Goal: Information Seeking & Learning: Find specific fact

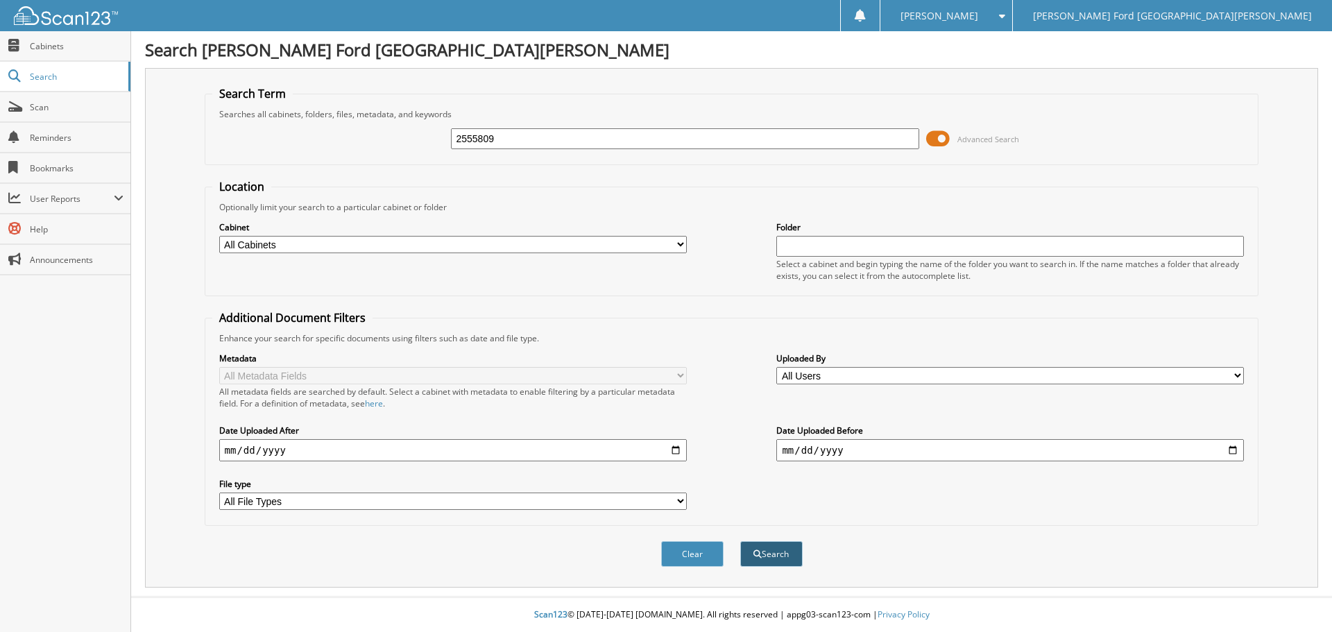
type input "2555809"
click at [775, 547] on button "Search" at bounding box center [771, 554] width 62 height 26
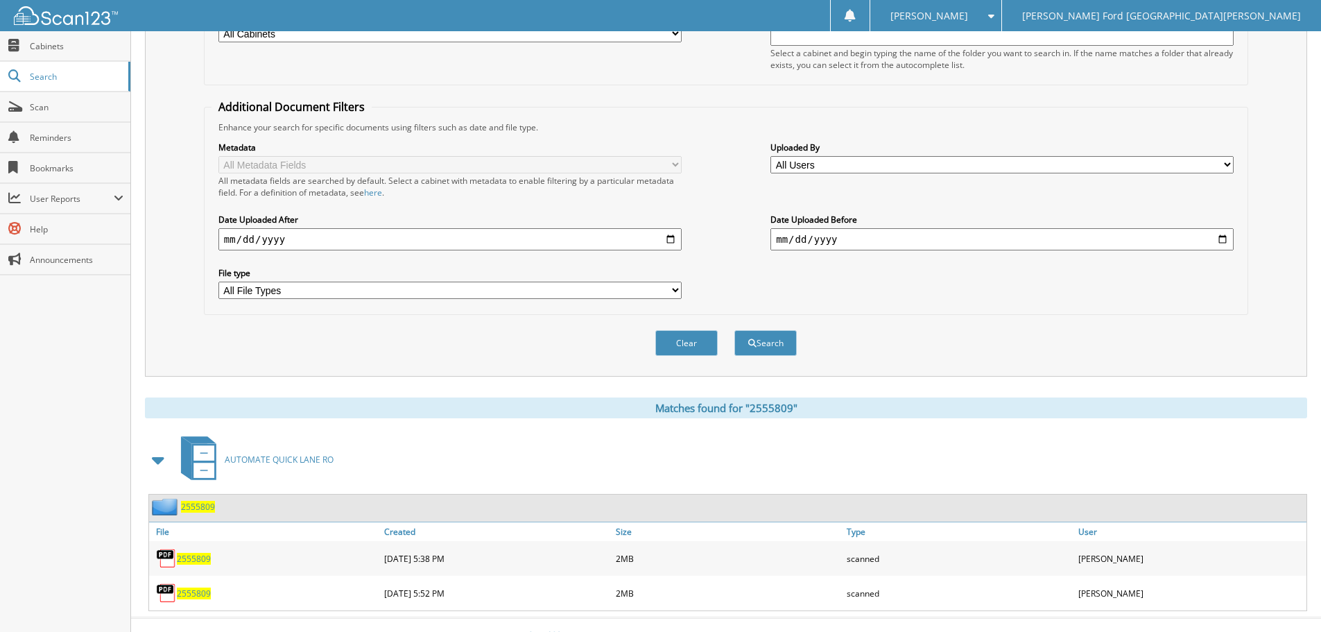
scroll to position [232, 0]
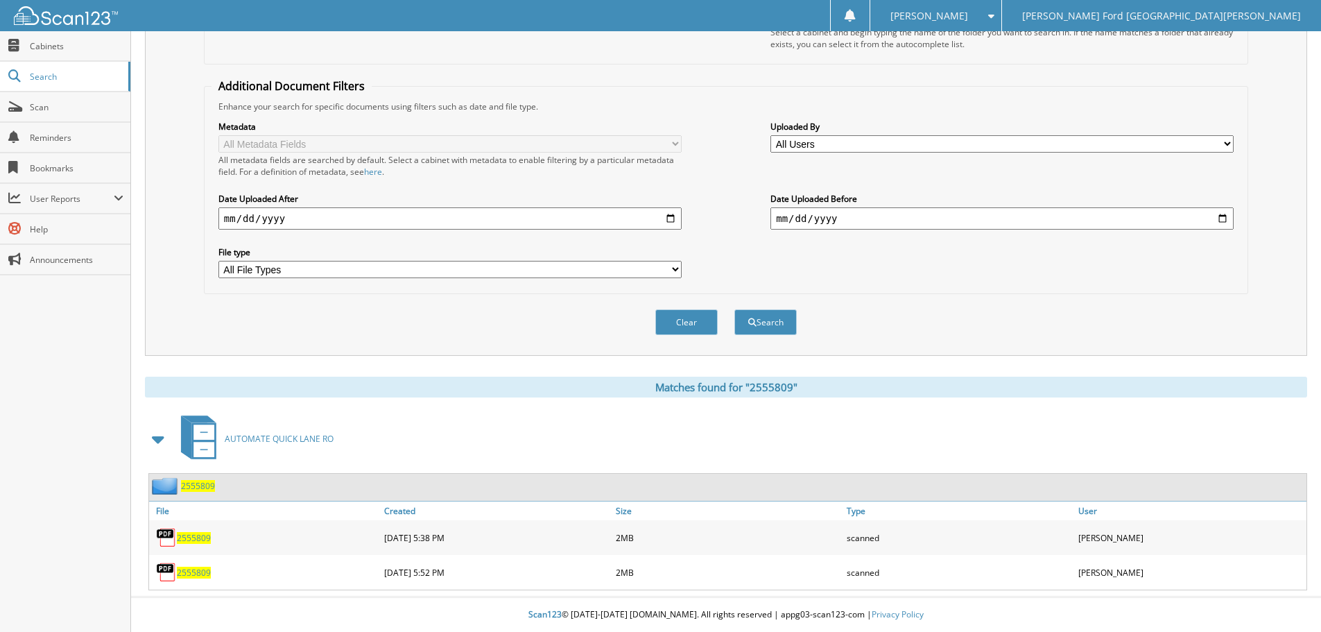
click at [202, 571] on span "2555809" at bounding box center [194, 573] width 34 height 12
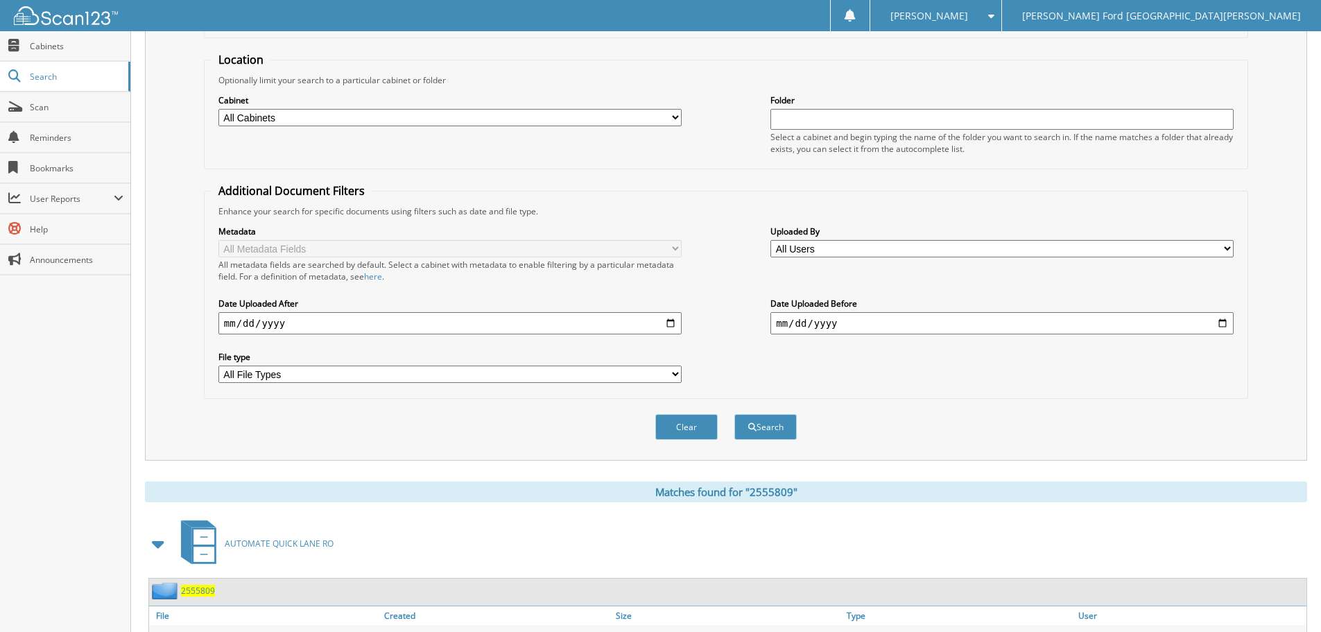
scroll to position [0, 0]
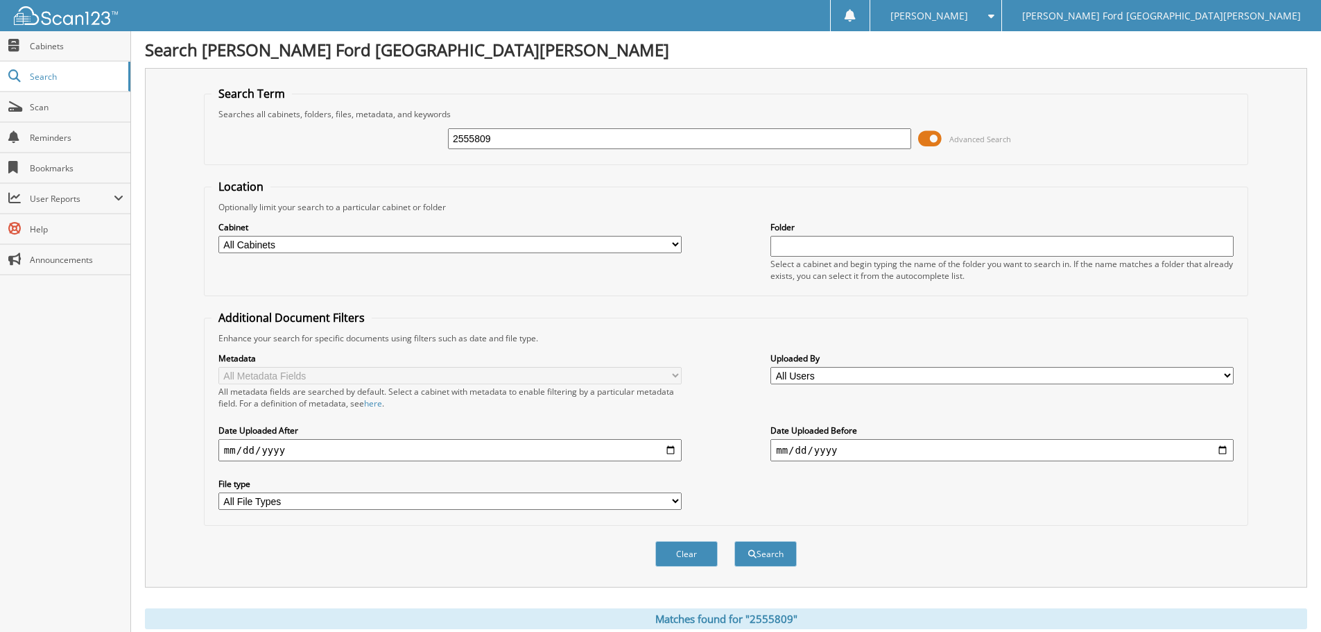
click at [576, 134] on input "2555809" at bounding box center [679, 138] width 463 height 21
type input "2594896"
click at [735, 541] on button "Search" at bounding box center [766, 554] width 62 height 26
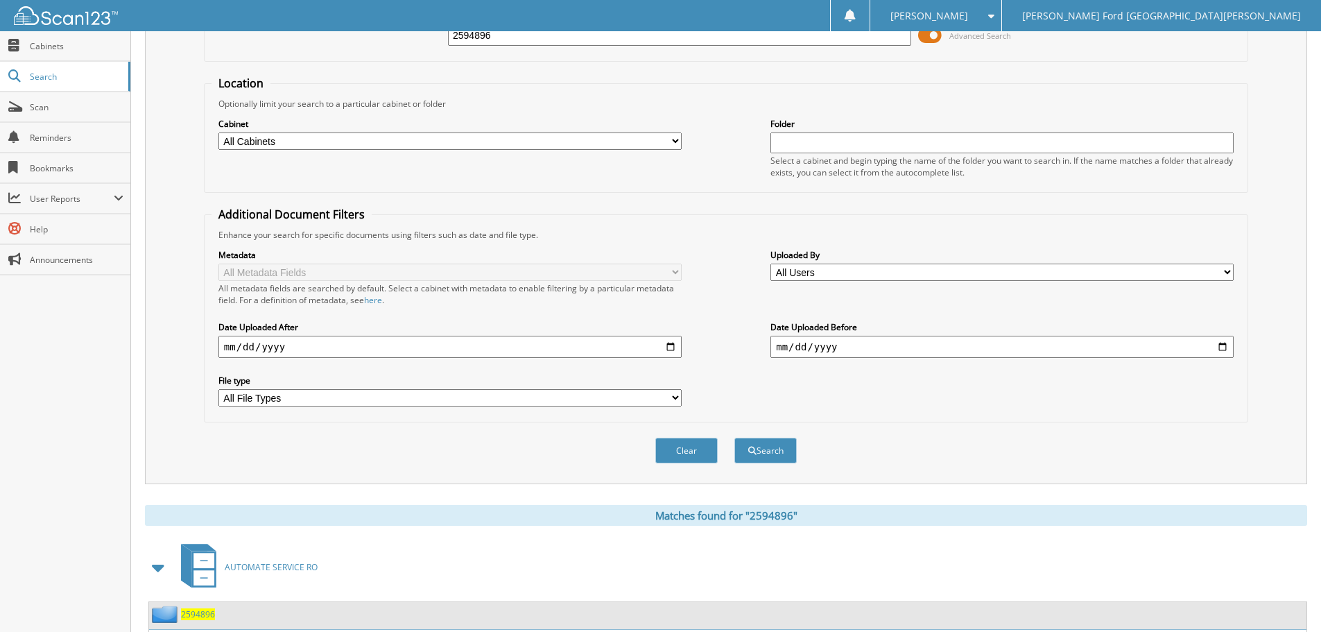
scroll to position [198, 0]
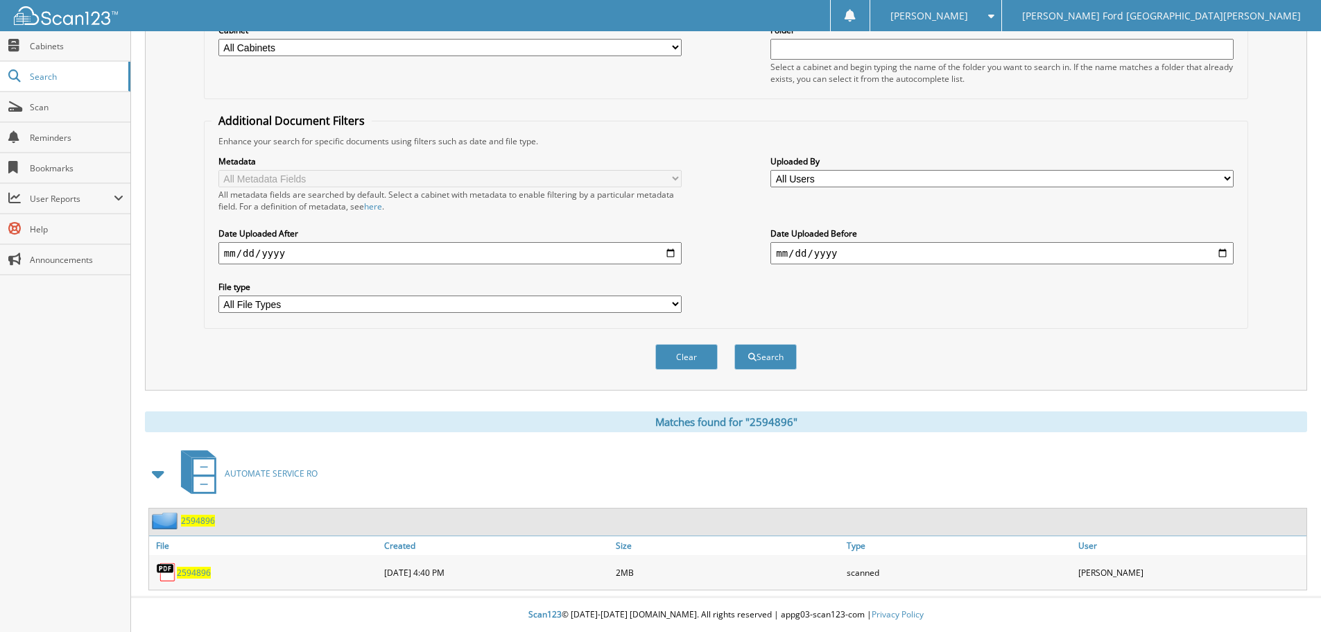
click at [209, 570] on span "2594896" at bounding box center [194, 573] width 34 height 12
